Goal: Communication & Community: Answer question/provide support

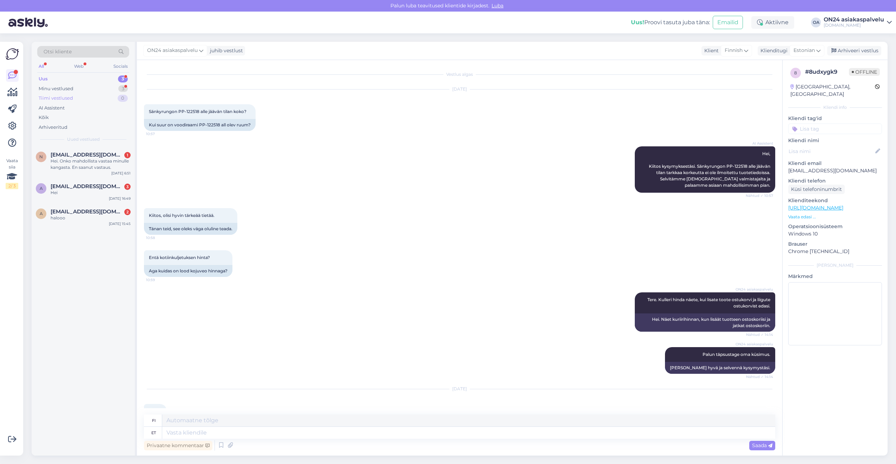
scroll to position [72, 0]
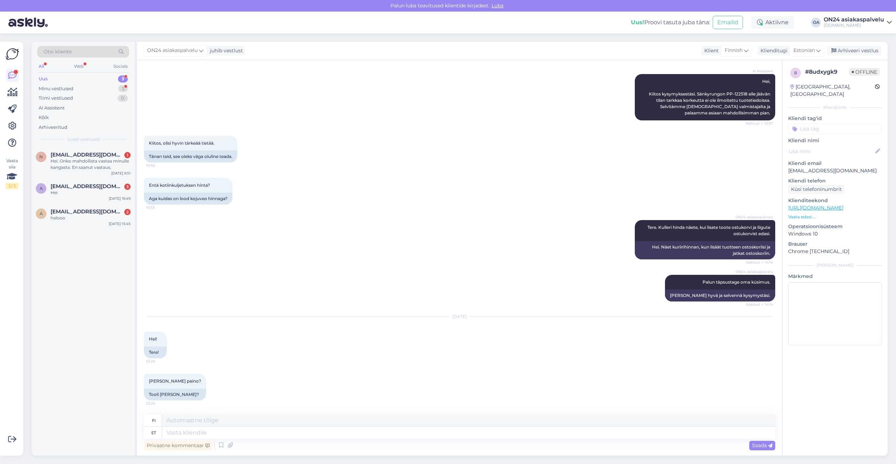
click at [78, 77] on div "Uus 3" at bounding box center [83, 79] width 92 height 10
click at [78, 89] on div "Minu vestlused 3" at bounding box center [83, 89] width 92 height 10
click at [80, 159] on div "[PERSON_NAME] paino?" at bounding box center [91, 161] width 80 height 6
click at [800, 214] on p "Vaata edasi ..." at bounding box center [835, 217] width 94 height 6
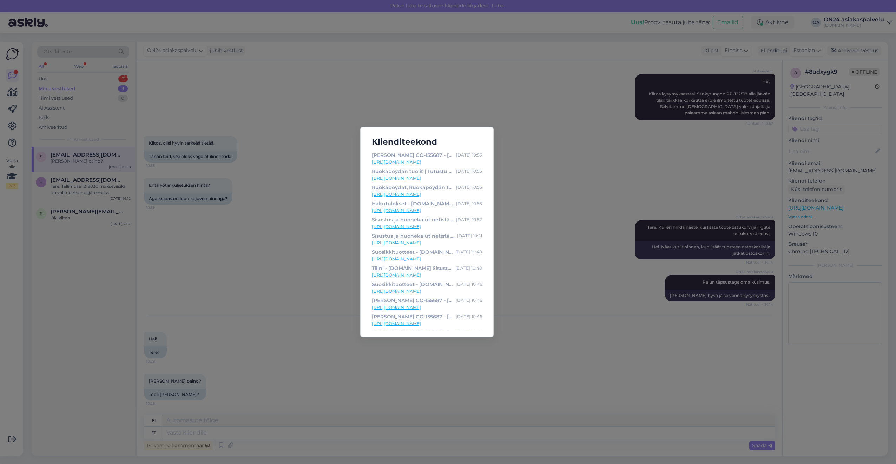
click at [432, 163] on link "[URL][DOMAIN_NAME]" at bounding box center [427, 162] width 110 height 6
click at [418, 155] on div "[PERSON_NAME] GO-155687 - [DOMAIN_NAME] Sisustustavaratalo" at bounding box center [412, 155] width 81 height 8
copy div "155687"
click at [303, 300] on div "Klienditeekond [PERSON_NAME] GO-155687 - [DOMAIN_NAME] Sisustustavaratalo [DATE…" at bounding box center [448, 232] width 896 height 464
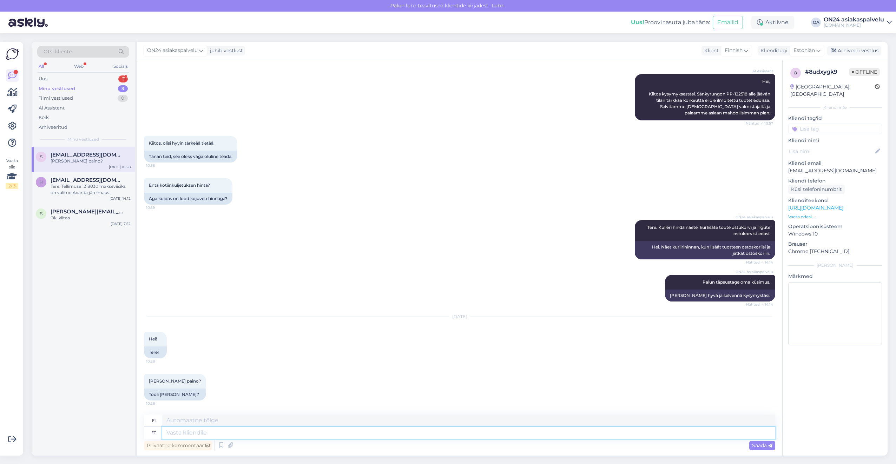
click at [196, 435] on textarea at bounding box center [468, 433] width 613 height 12
type textarea "Tere."
type textarea "Hei."
type textarea "Tere. 6,3"
type textarea "Hei. 6.3"
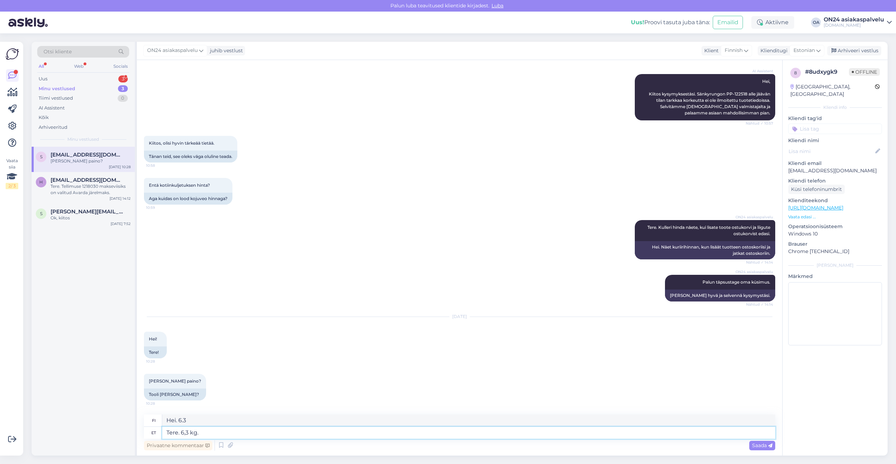
type textarea "Tere. 6,3 kg."
type textarea "[DATE],3 kg."
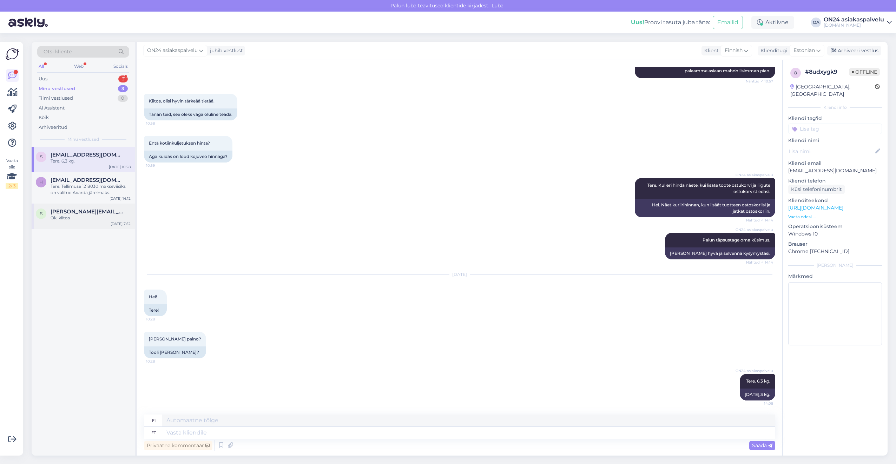
click at [60, 217] on div "Ok, kiitos" at bounding box center [91, 218] width 80 height 6
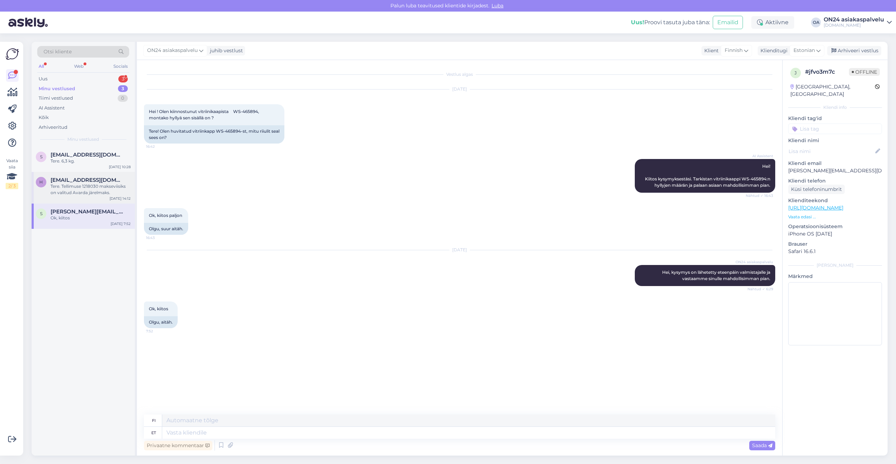
click at [97, 194] on div "Tere. Tellimuse 1218030 makseviisiks on valitud Avarda järelmaks." at bounding box center [91, 189] width 80 height 13
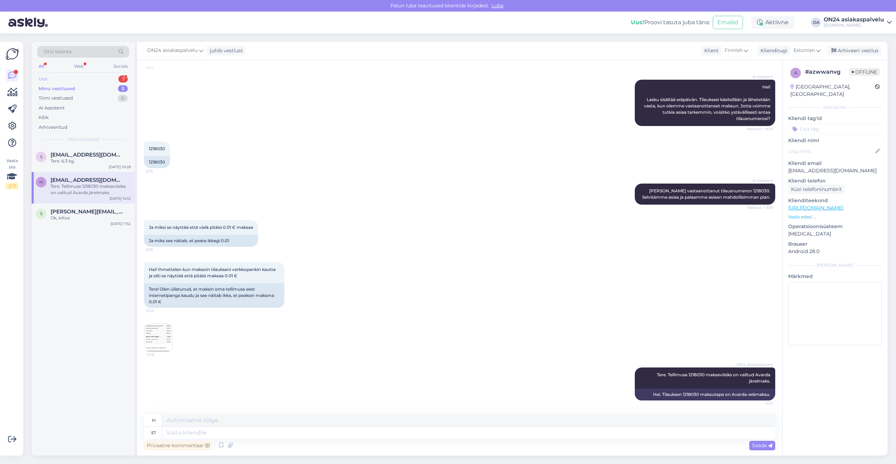
click at [100, 79] on div "Uus 3" at bounding box center [83, 79] width 92 height 10
click at [81, 215] on div "halooo" at bounding box center [91, 218] width 80 height 6
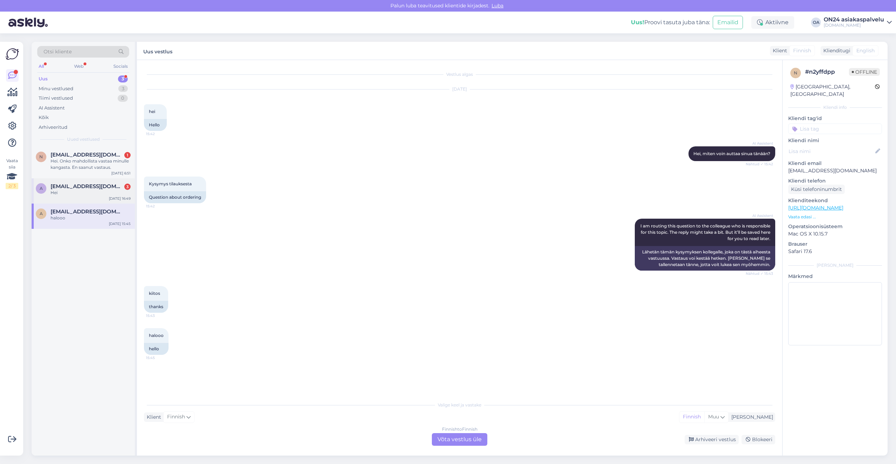
click at [80, 182] on div "A [EMAIL_ADDRESS][DOMAIN_NAME] [DATE] [DATE] 16:49" at bounding box center [83, 190] width 103 height 25
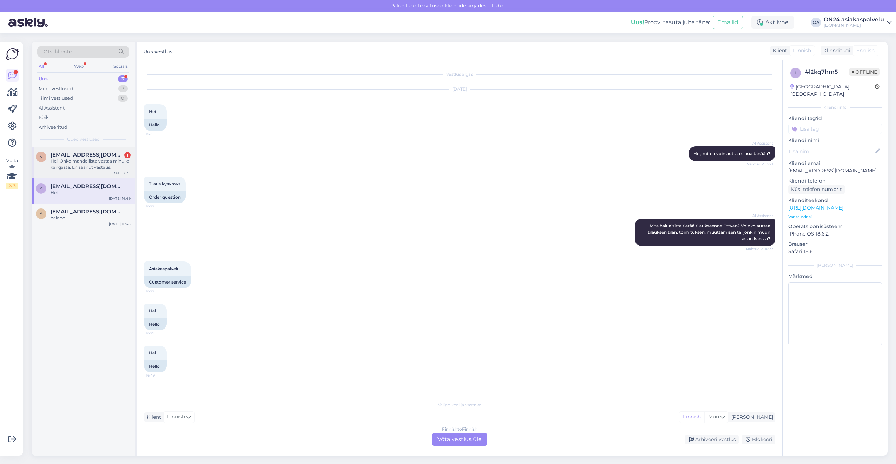
click at [80, 158] on div "Hei. Onko mahdollista vastaa minulle kangasta. En saanut vastaus." at bounding box center [91, 164] width 80 height 13
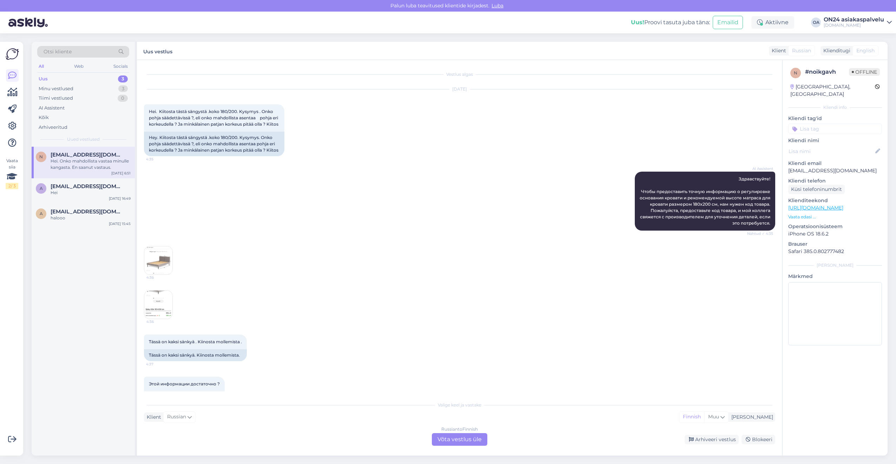
scroll to position [747, 0]
